Goal: Information Seeking & Learning: Learn about a topic

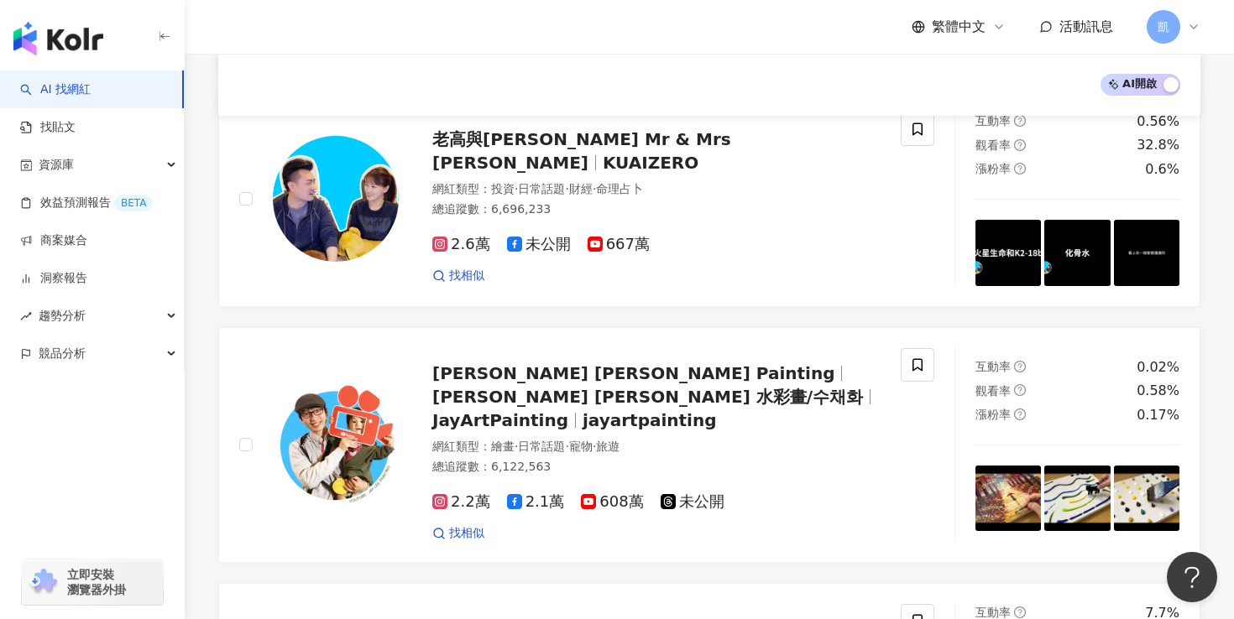
scroll to position [2074, 0]
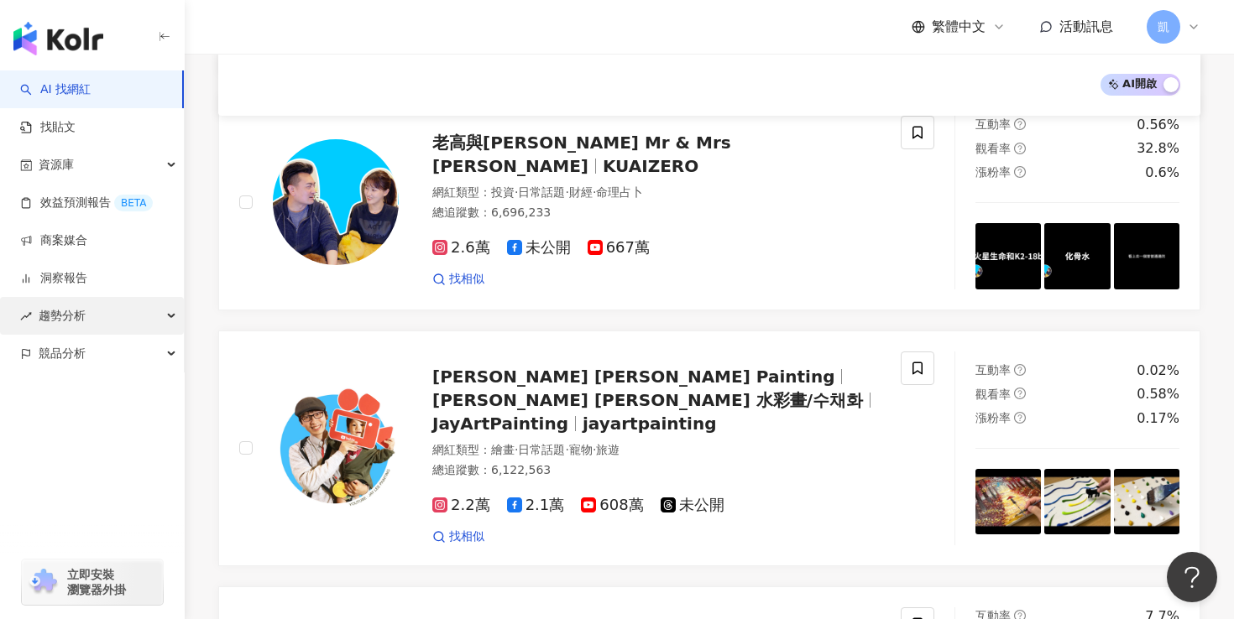
click at [57, 318] on span "趨勢分析" at bounding box center [62, 316] width 47 height 38
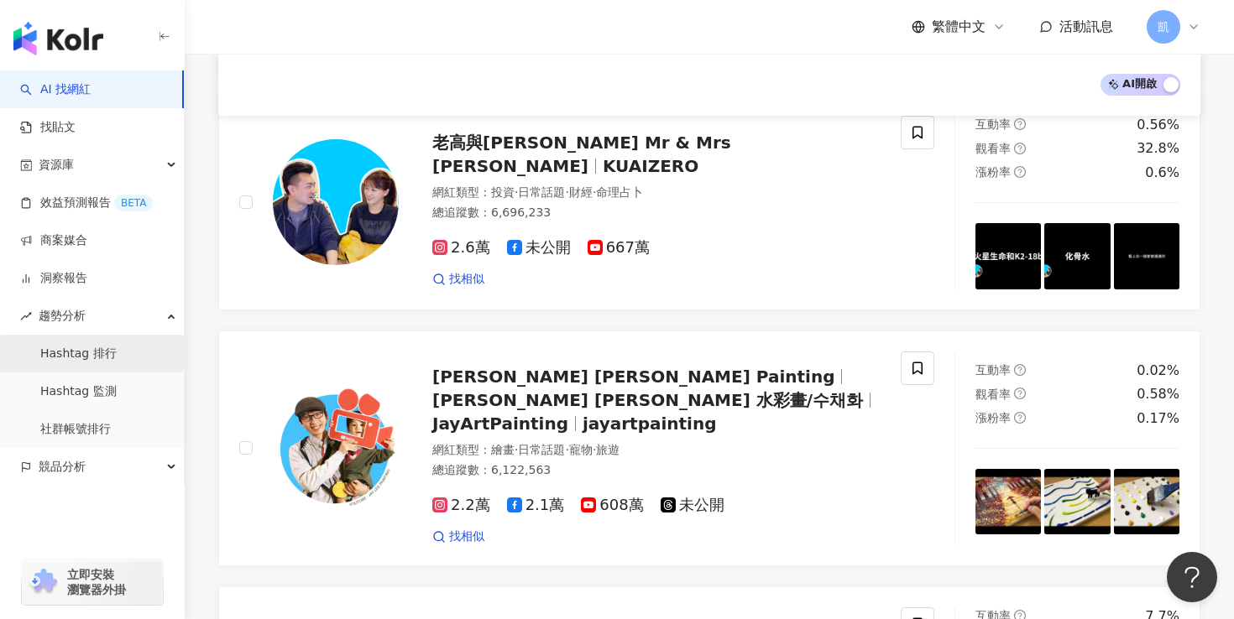
click at [72, 346] on link "Hashtag 排行" at bounding box center [78, 354] width 76 height 17
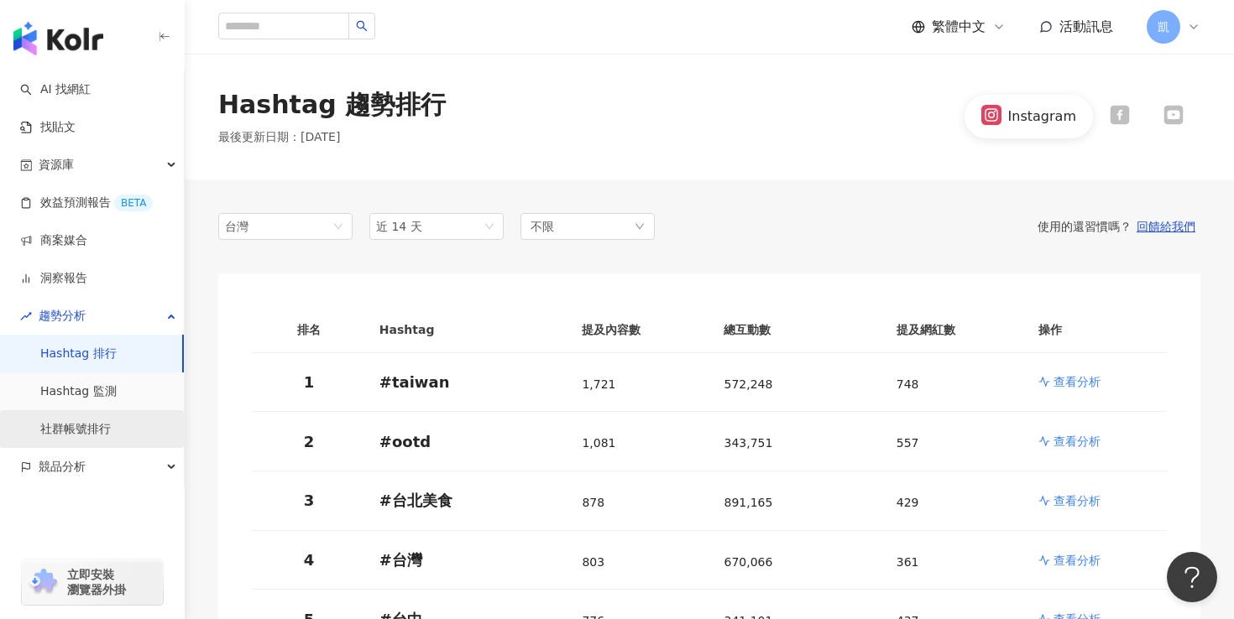
scroll to position [8, 0]
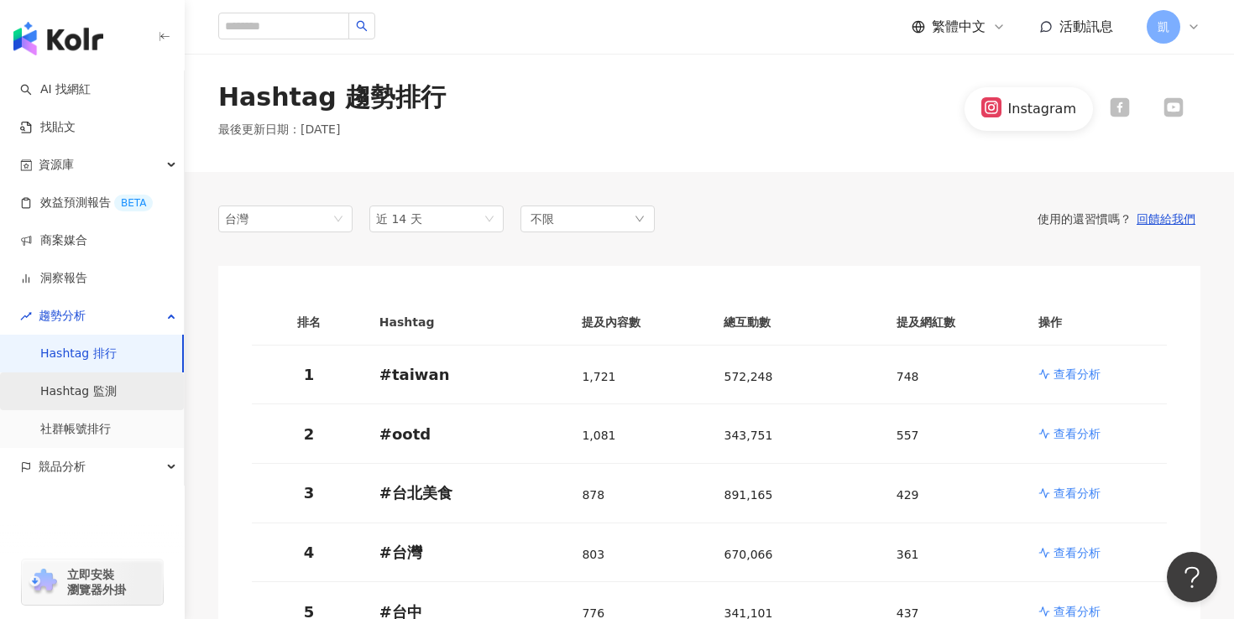
click at [84, 390] on link "Hashtag 監測" at bounding box center [78, 392] width 76 height 17
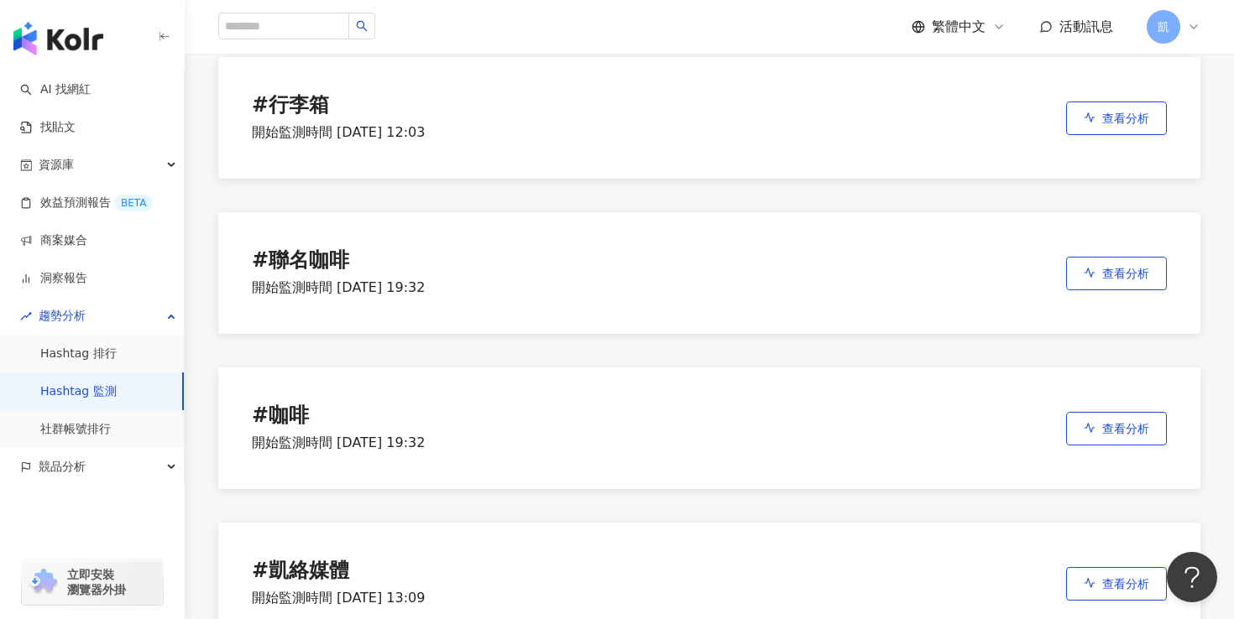
scroll to position [608, 0]
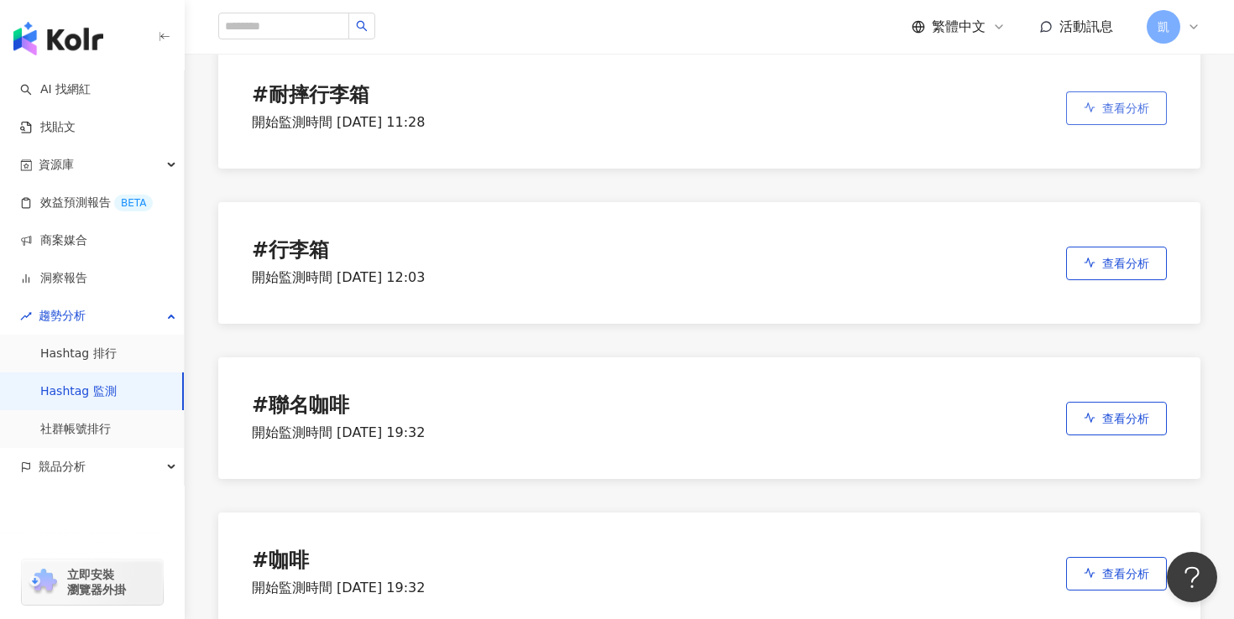
click at [1120, 103] on span "查看分析" at bounding box center [1125, 108] width 47 height 13
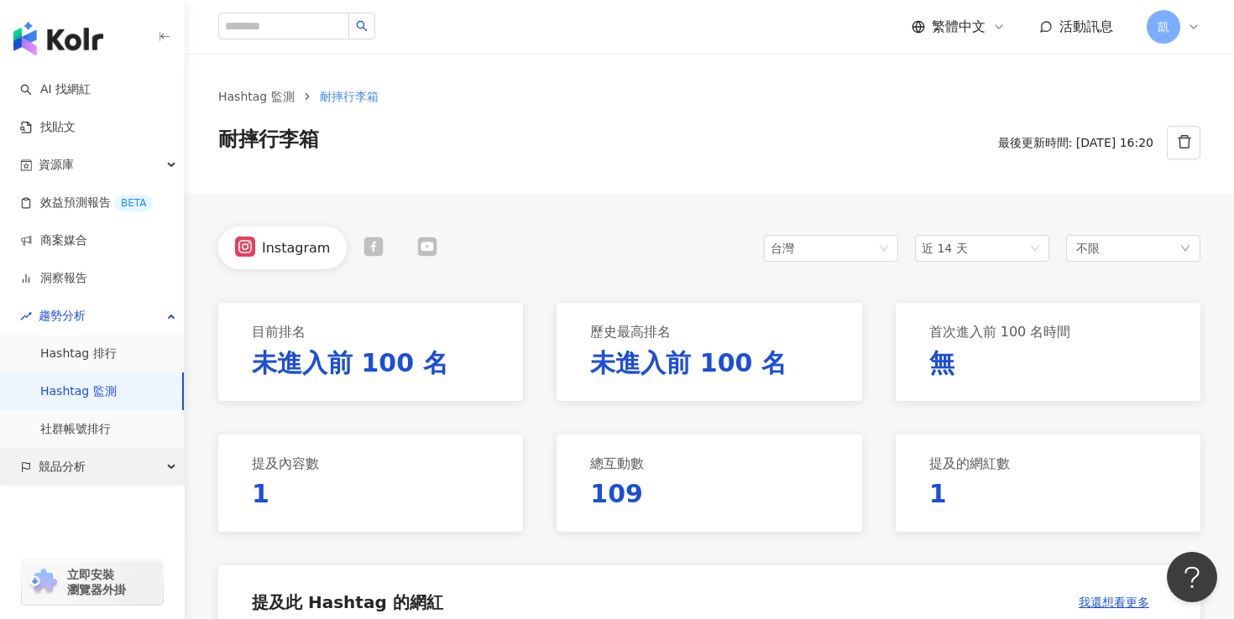
click at [71, 468] on span "競品分析" at bounding box center [62, 467] width 47 height 38
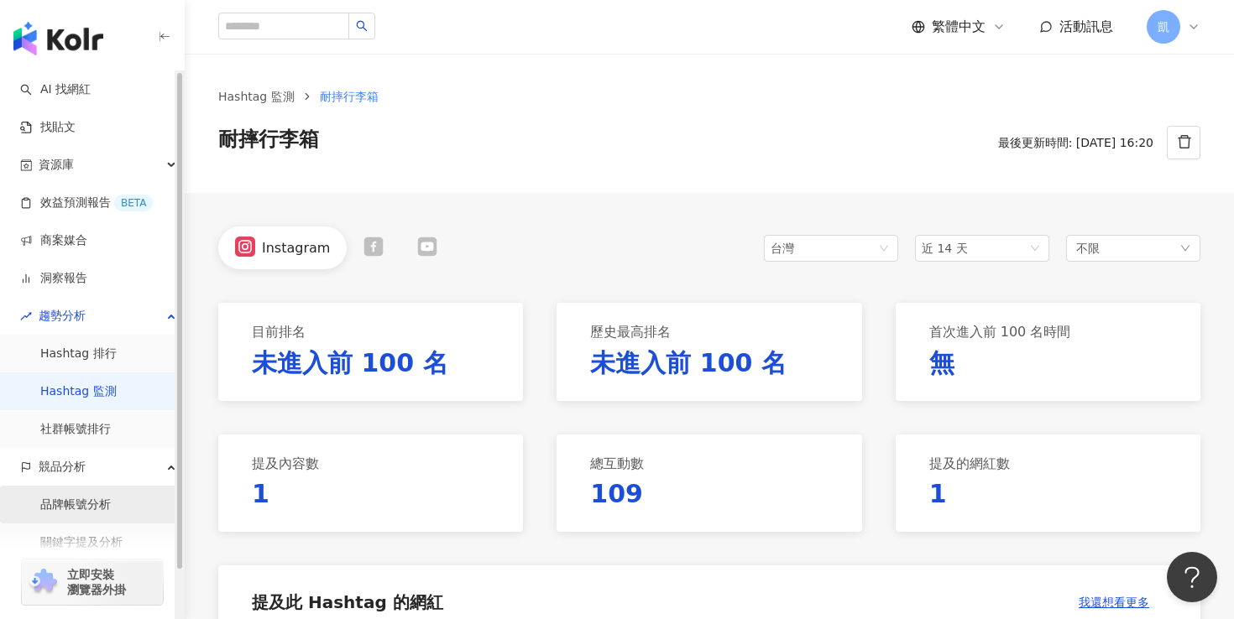
click at [75, 507] on link "品牌帳號分析" at bounding box center [75, 505] width 71 height 17
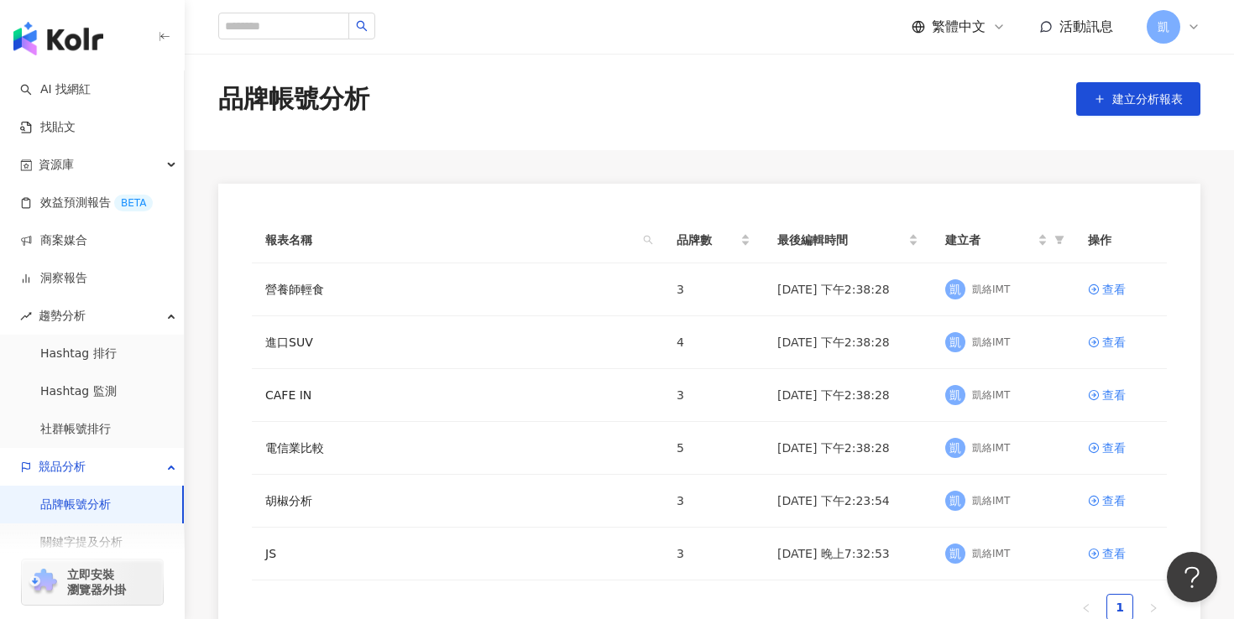
scroll to position [4, 0]
